Goal: Task Accomplishment & Management: Manage account settings

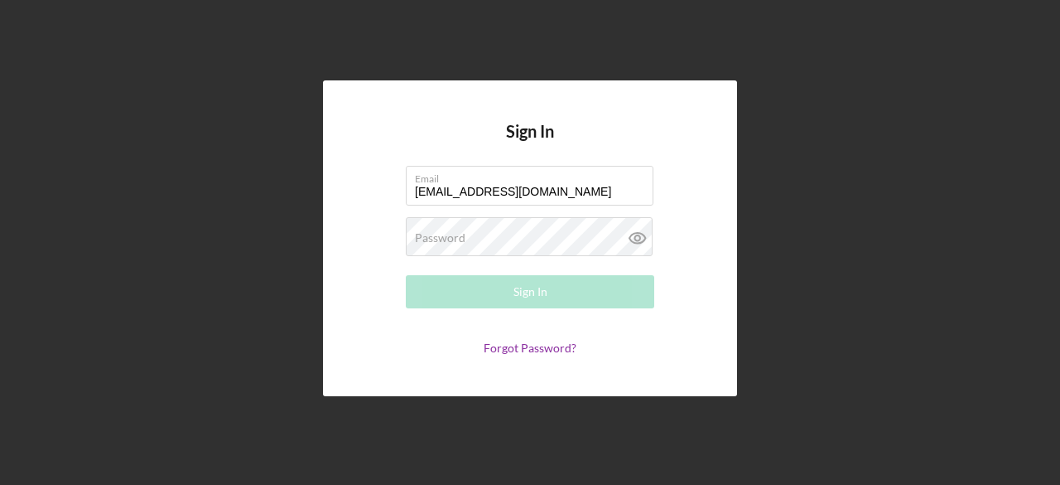
type input "smuhammadpd@aol.com"
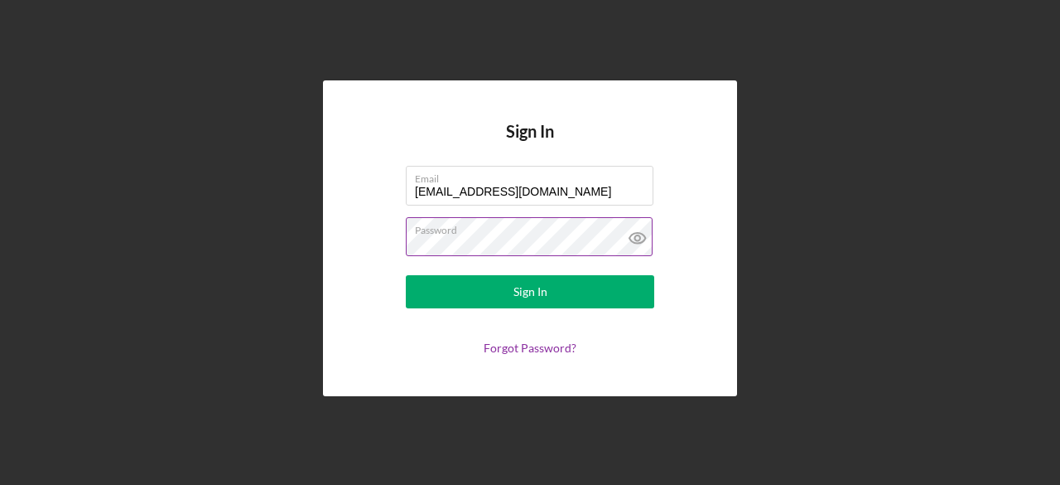
click at [645, 234] on icon at bounding box center [637, 237] width 41 height 41
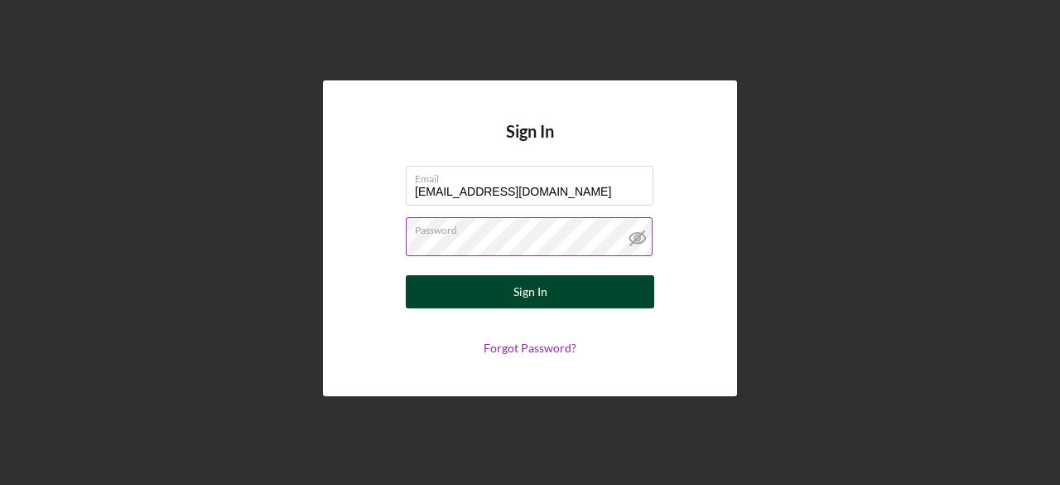
click at [544, 291] on div "Sign In" at bounding box center [531, 291] width 34 height 33
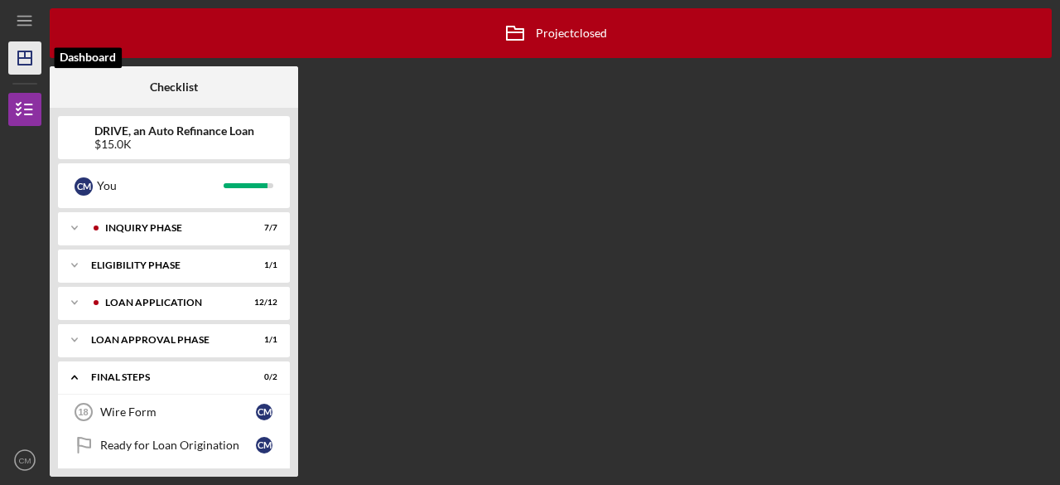
click at [28, 60] on icon "Icon/Dashboard" at bounding box center [24, 57] width 41 height 41
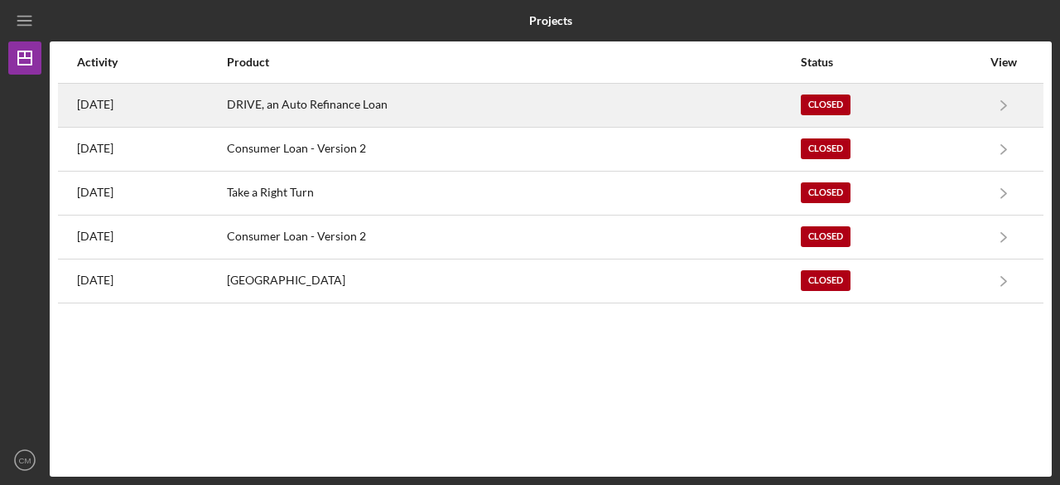
click at [388, 106] on div "DRIVE, an Auto Refinance Loan" at bounding box center [513, 105] width 573 height 41
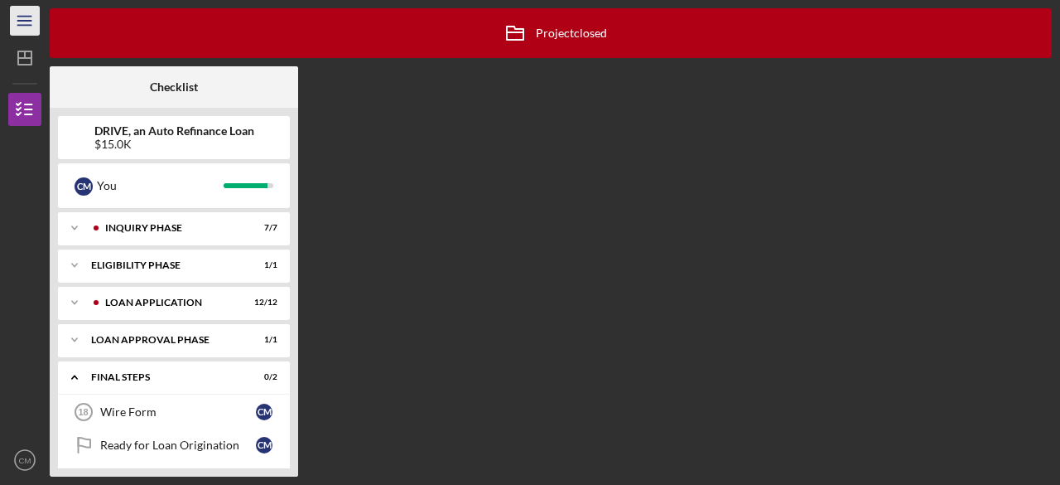
click at [21, 25] on line "button" at bounding box center [23, 25] width 13 height 0
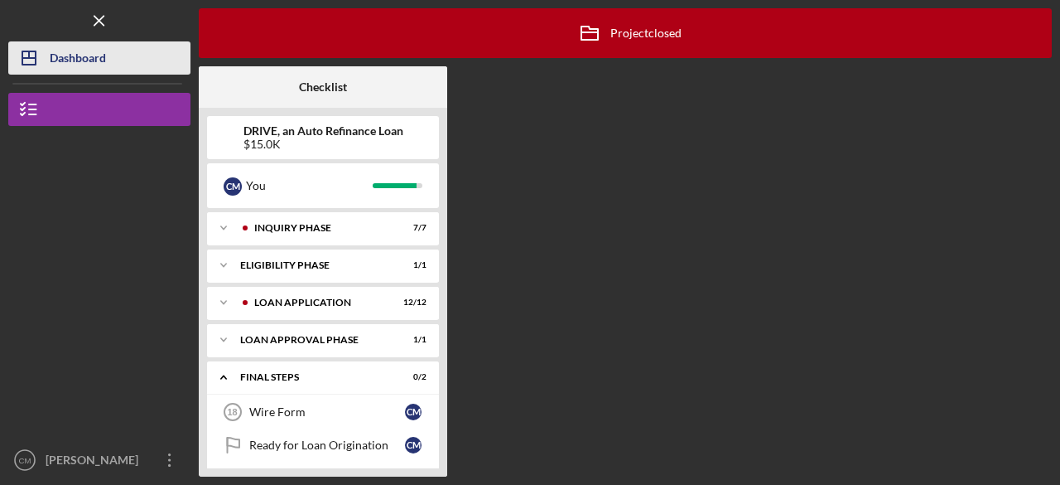
click at [30, 59] on icon "Icon/Dashboard" at bounding box center [28, 57] width 41 height 41
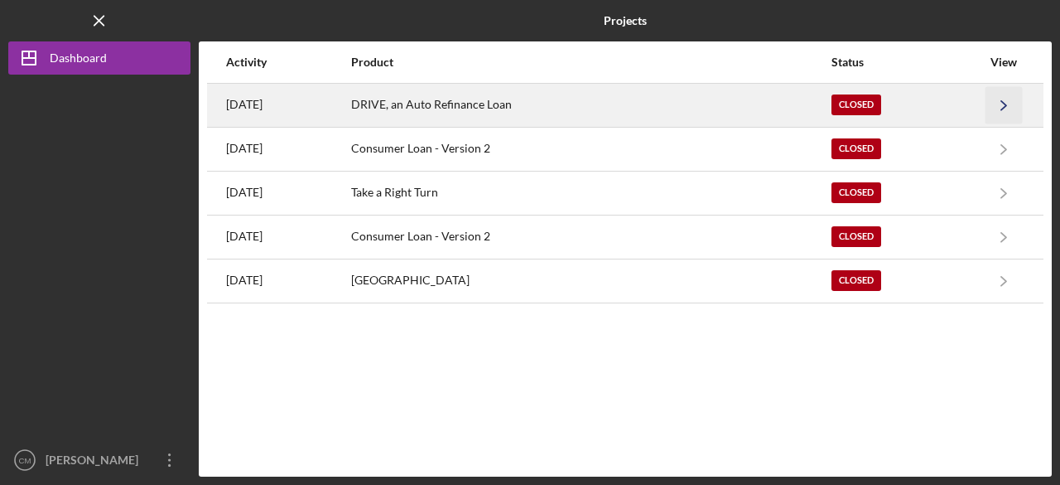
click at [1009, 104] on icon "Icon/Navigate" at bounding box center [1004, 104] width 37 height 37
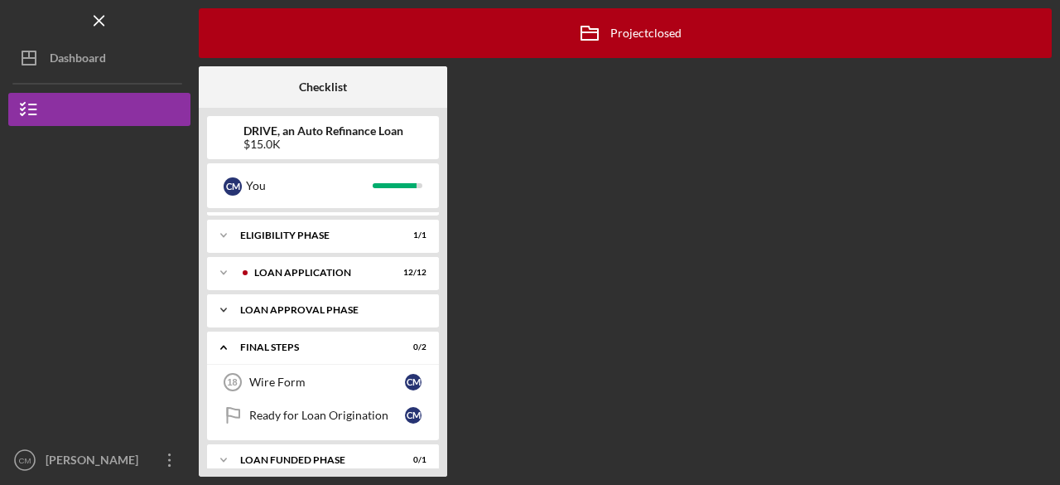
scroll to position [46, 0]
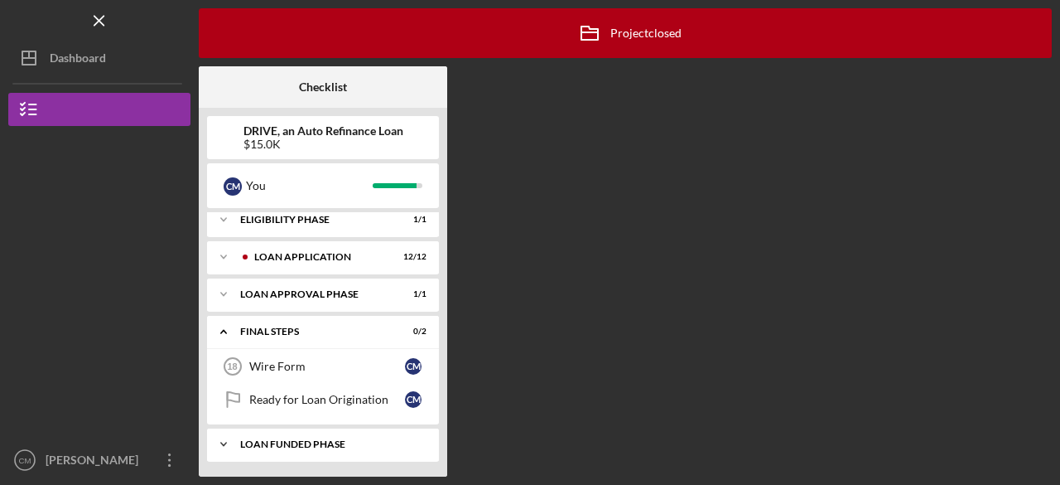
click at [330, 439] on div "Loan Funded Phase" at bounding box center [329, 444] width 178 height 10
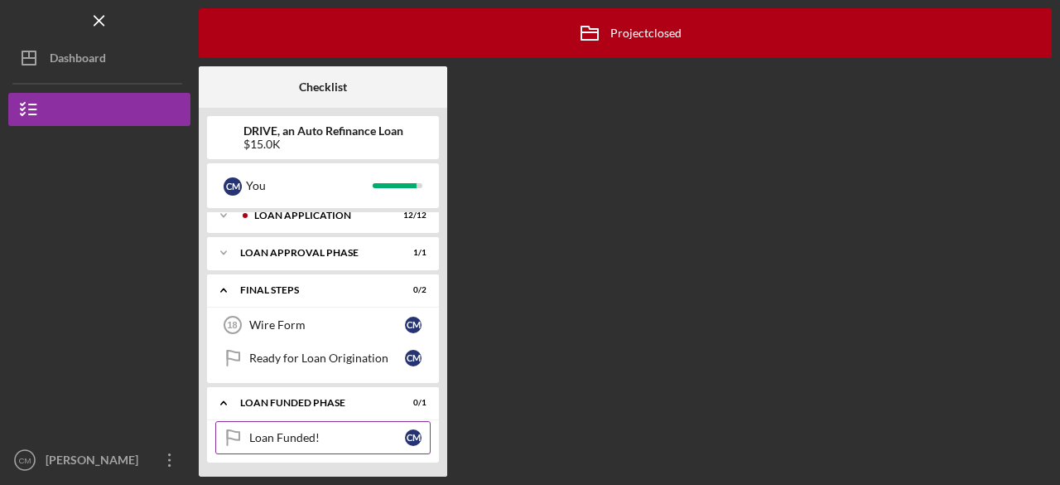
click at [278, 433] on div "Loan Funded!" at bounding box center [327, 437] width 156 height 13
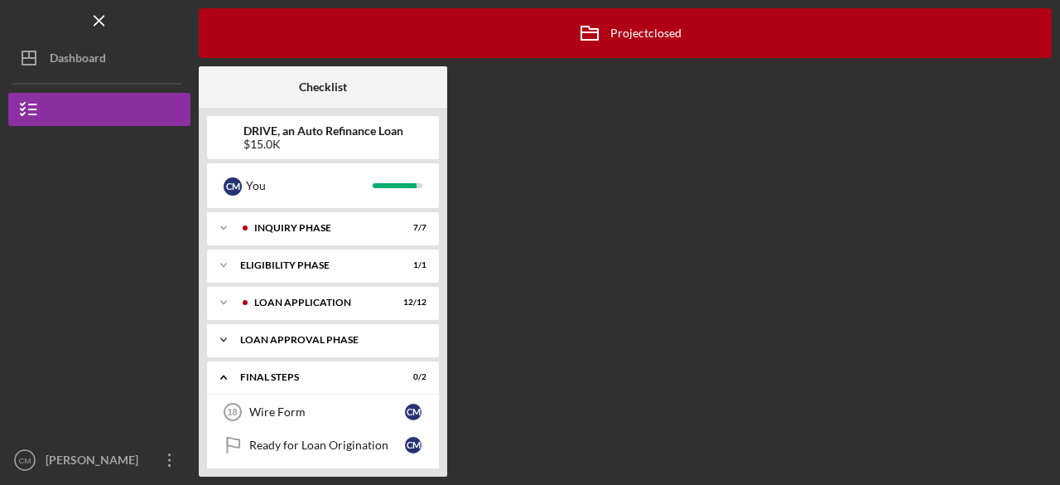
scroll to position [46, 0]
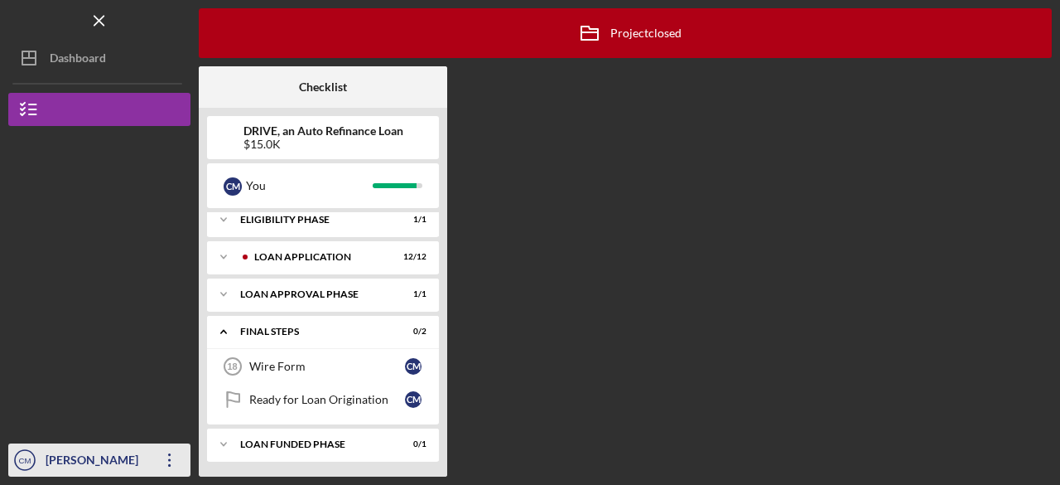
click at [166, 458] on icon "Icon/Overflow" at bounding box center [169, 459] width 41 height 41
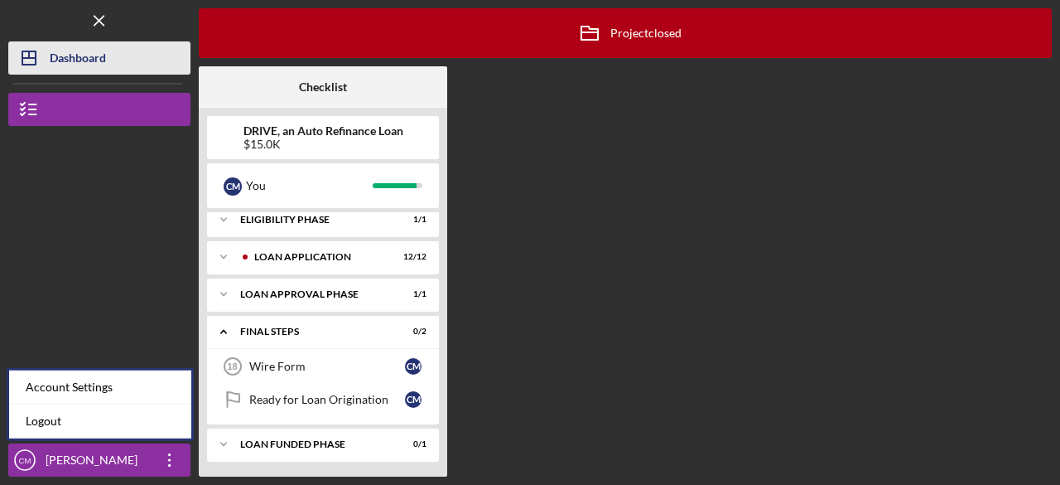
click at [96, 64] on div "Dashboard" at bounding box center [78, 59] width 56 height 37
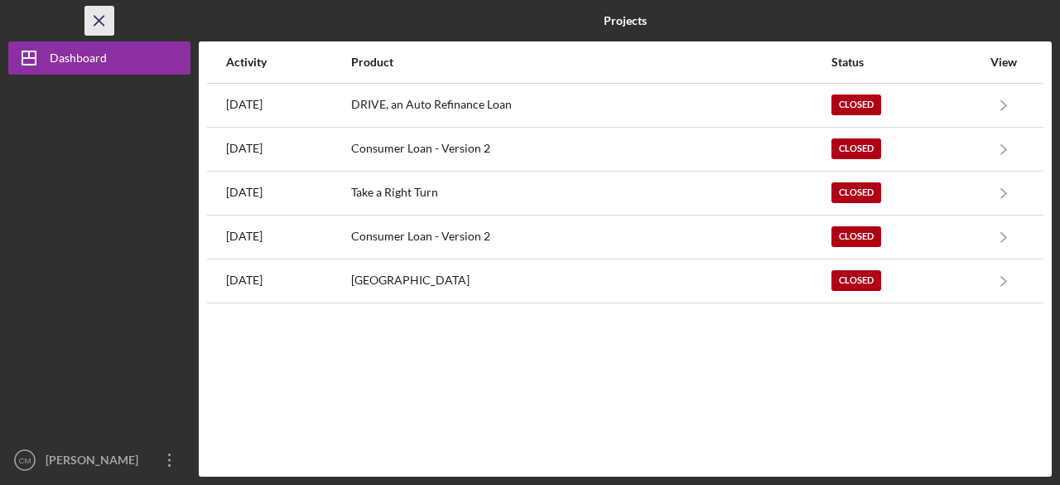
click at [94, 21] on icon "Icon/Menu Close" at bounding box center [99, 20] width 37 height 37
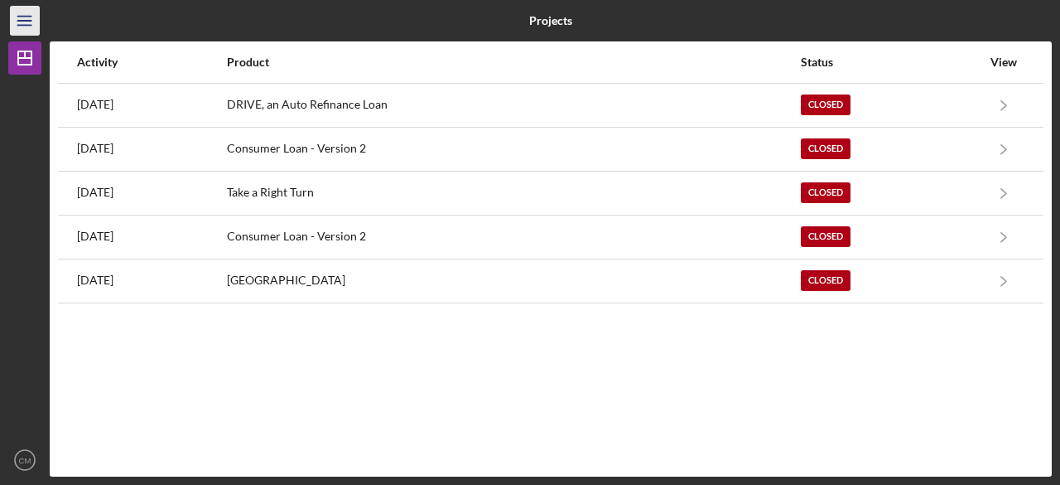
click at [33, 21] on icon "Icon/Menu" at bounding box center [25, 20] width 37 height 37
